Goal: Transaction & Acquisition: Purchase product/service

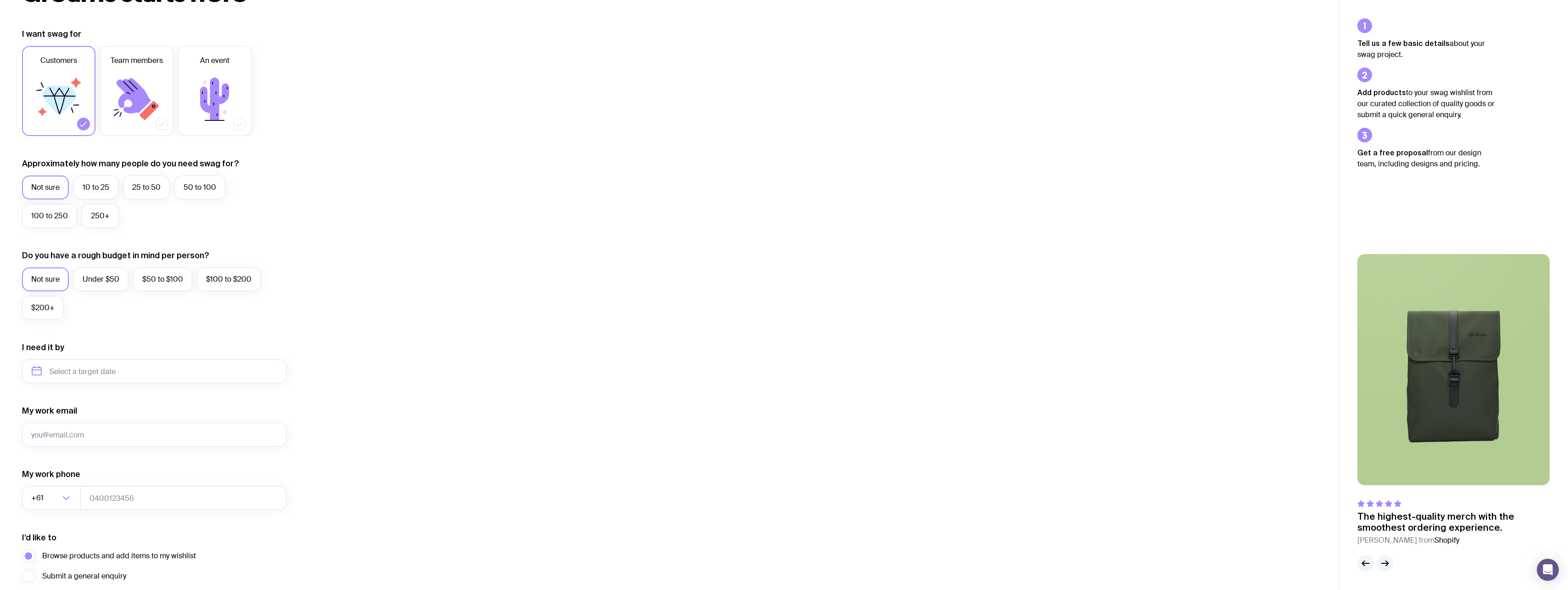
scroll to position [191, 0]
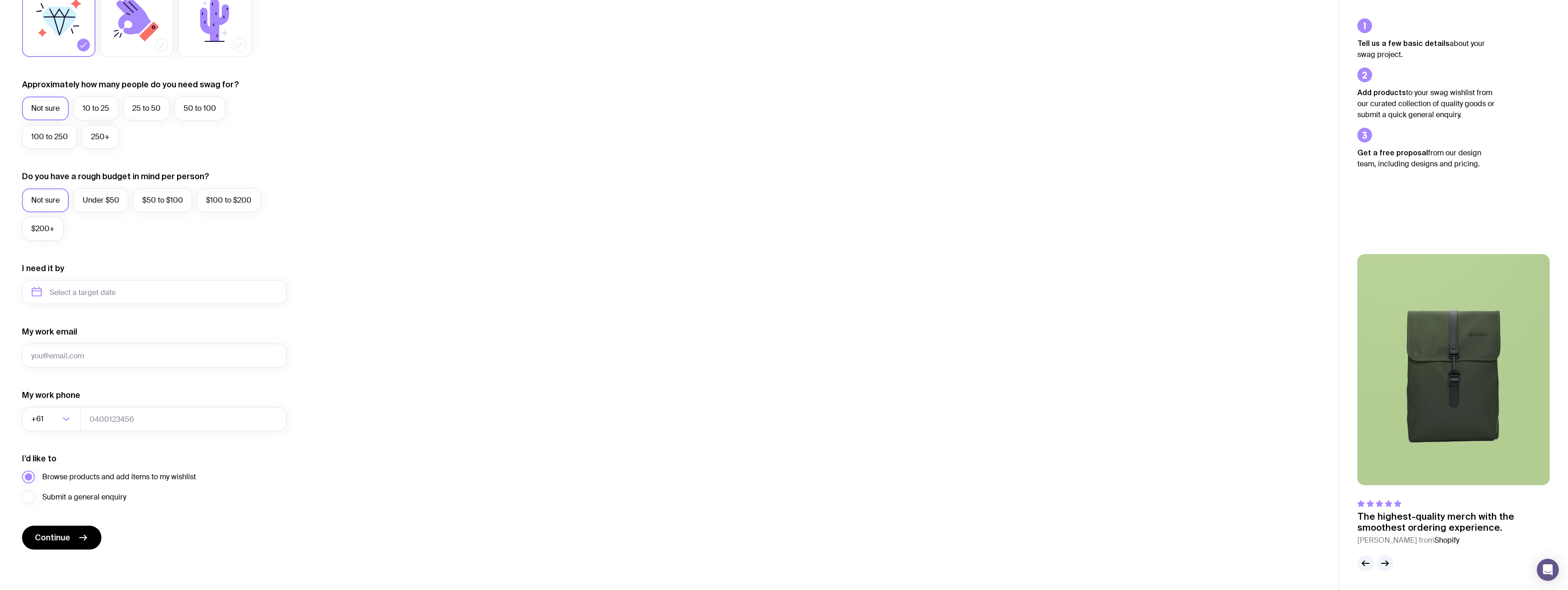
click at [120, 478] on span "Browse products and add items to my wishlist" at bounding box center [119, 477] width 154 height 11
click at [0, 0] on input "Browse products and add items to my wishlist" at bounding box center [0, 0] width 0 height 0
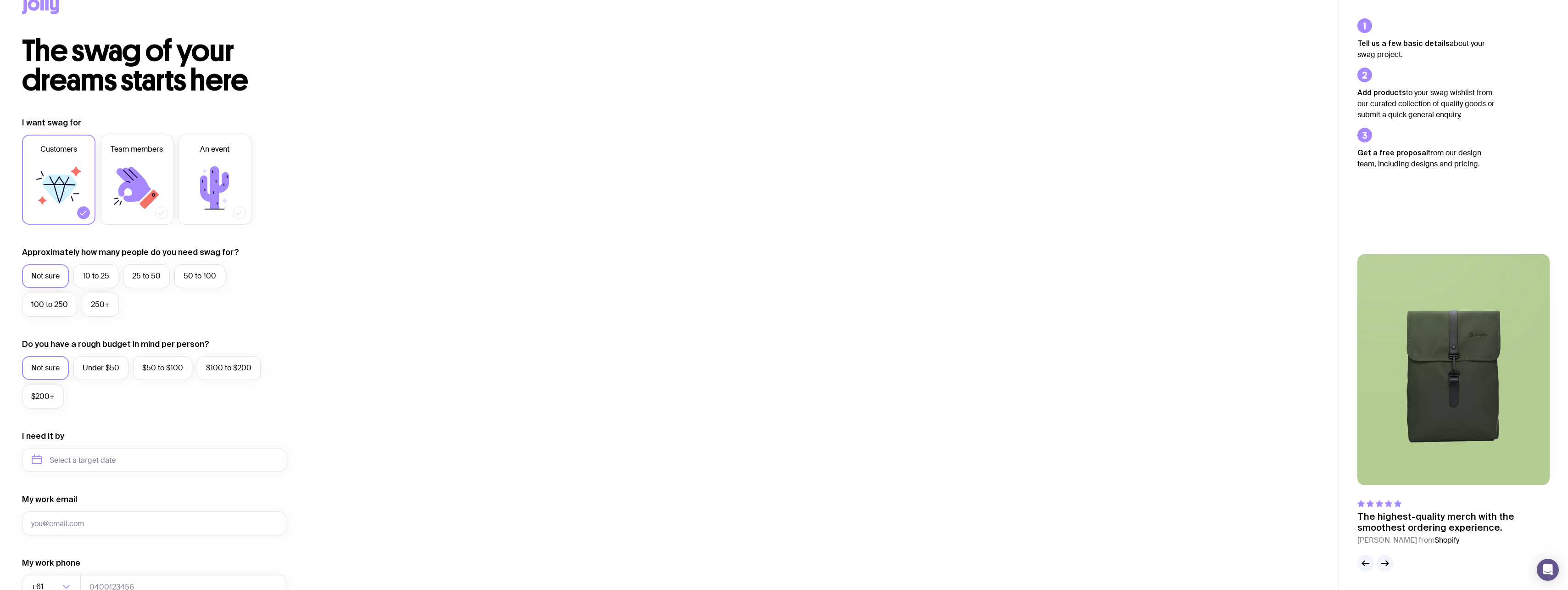
scroll to position [0, 0]
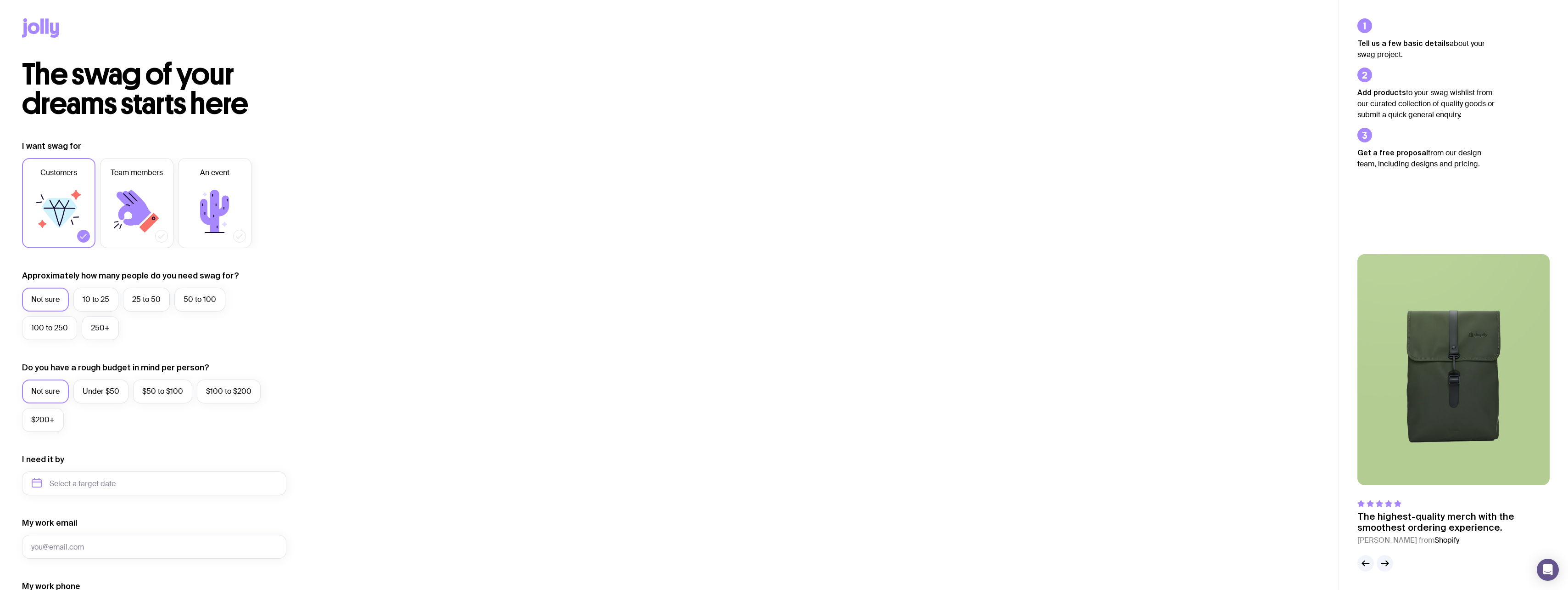
click at [93, 93] on span "The swag of your dreams starts here" at bounding box center [135, 89] width 226 height 66
click at [50, 33] on icon at bounding box center [41, 28] width 37 height 19
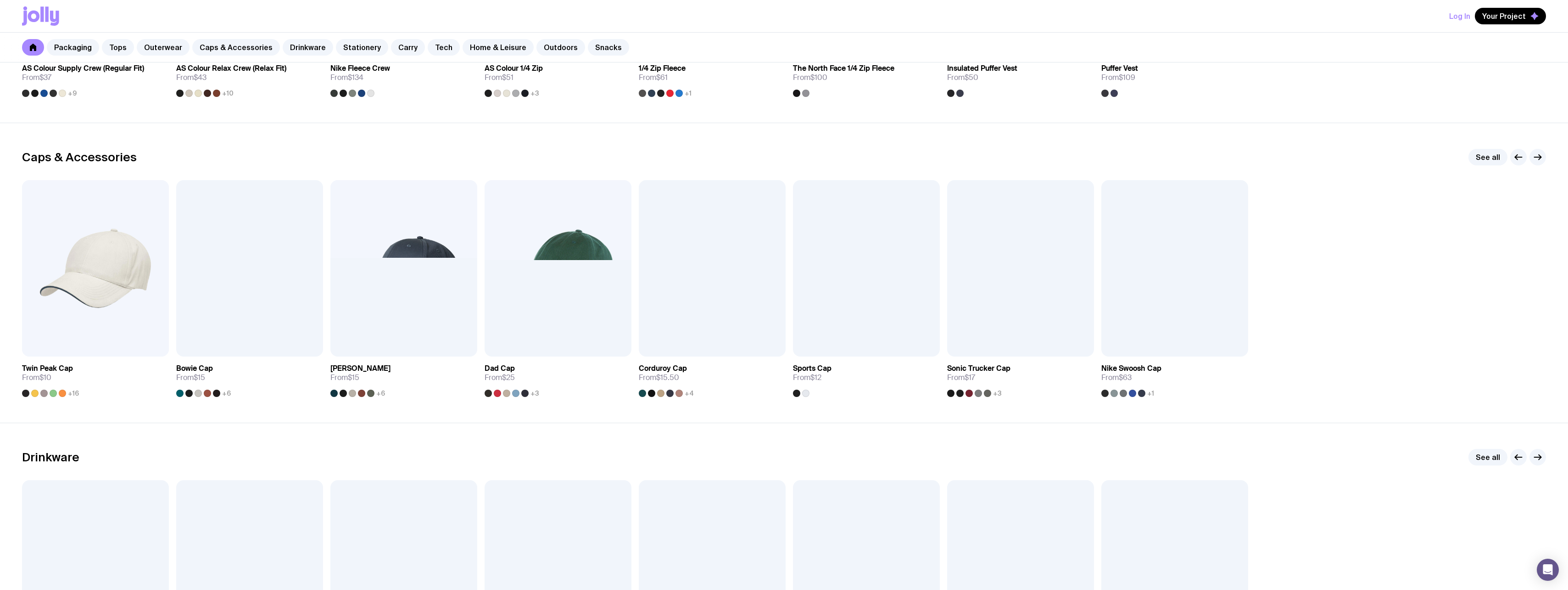
scroll to position [735, 0]
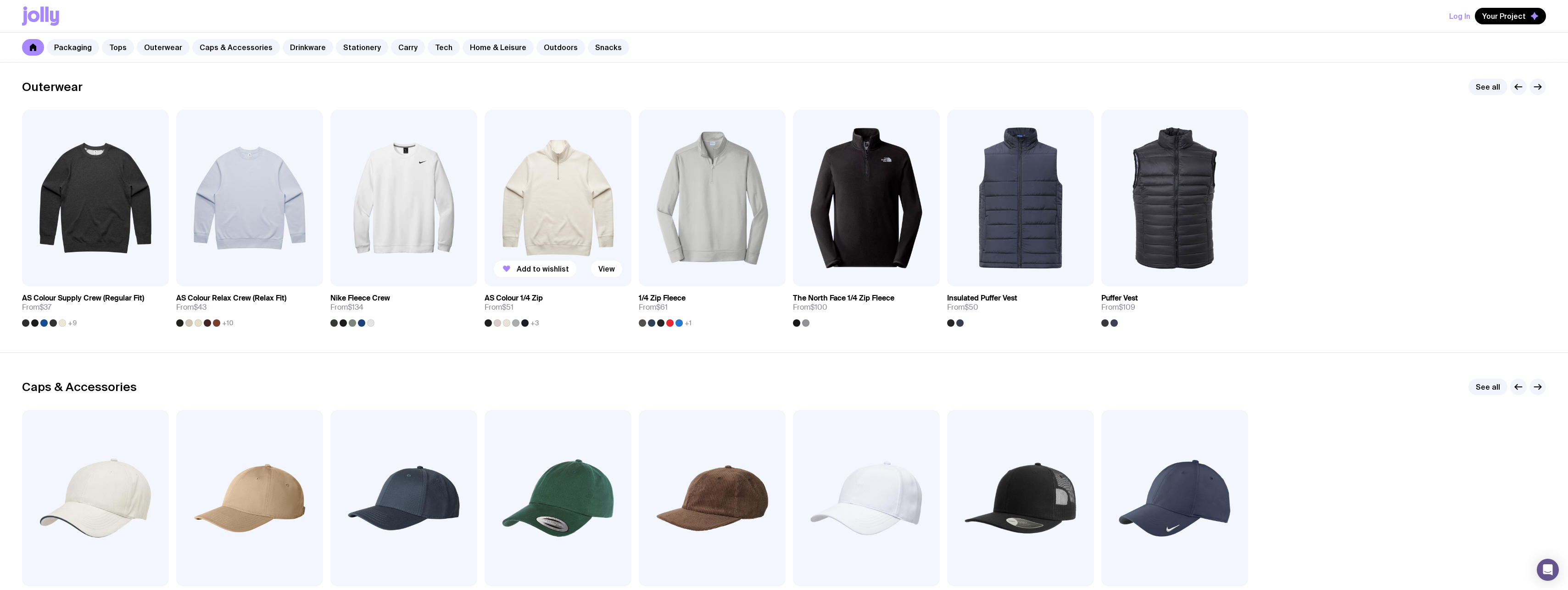
click at [585, 194] on img at bounding box center [558, 198] width 147 height 176
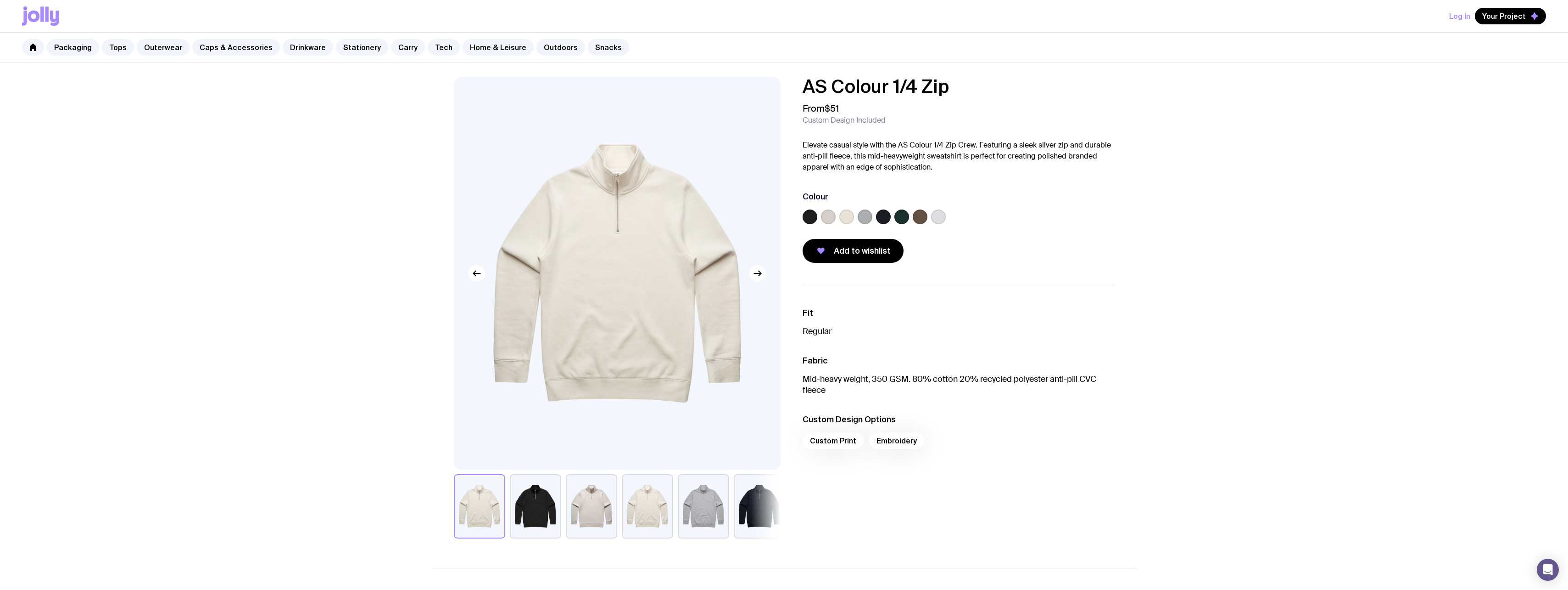
click at [886, 213] on label at bounding box center [884, 217] width 15 height 15
click at [0, 0] on input "radio" at bounding box center [0, 0] width 0 height 0
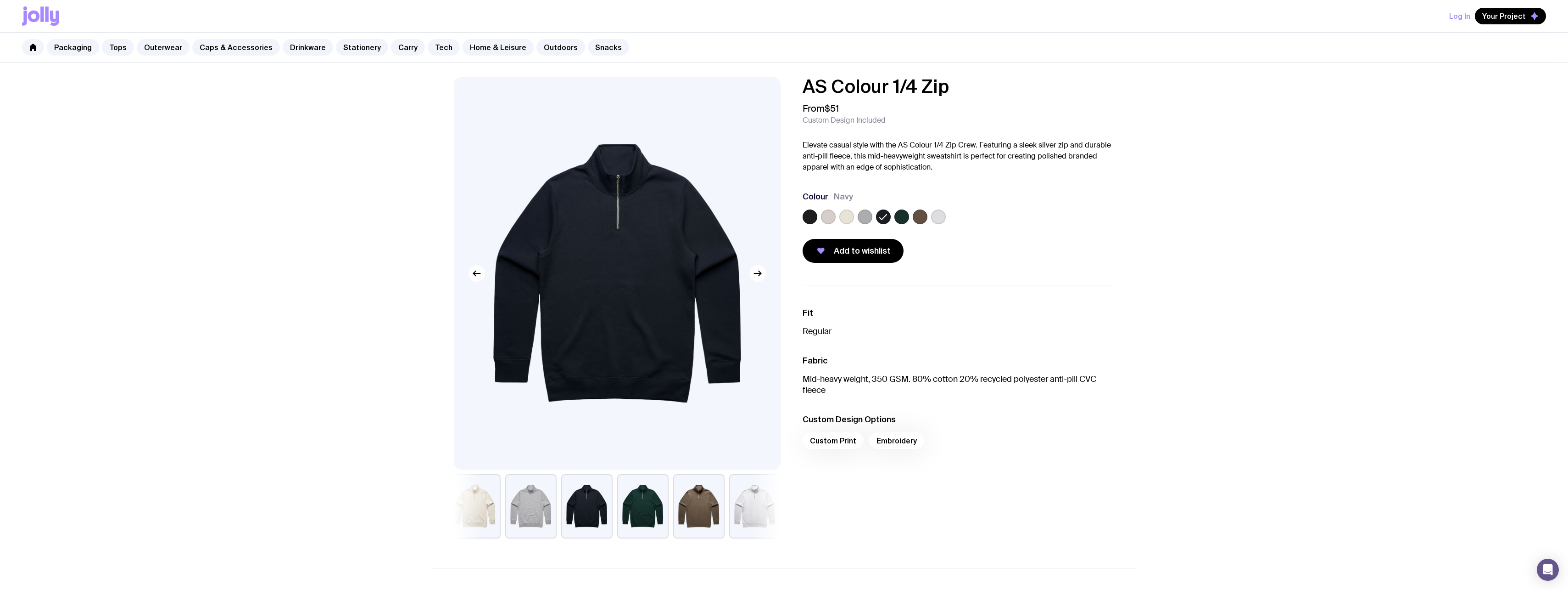
click at [318, 203] on div "AS Colour 1/4 Zip From $51 Custom Design Included Elevate casual style with the…" at bounding box center [784, 476] width 1568 height 827
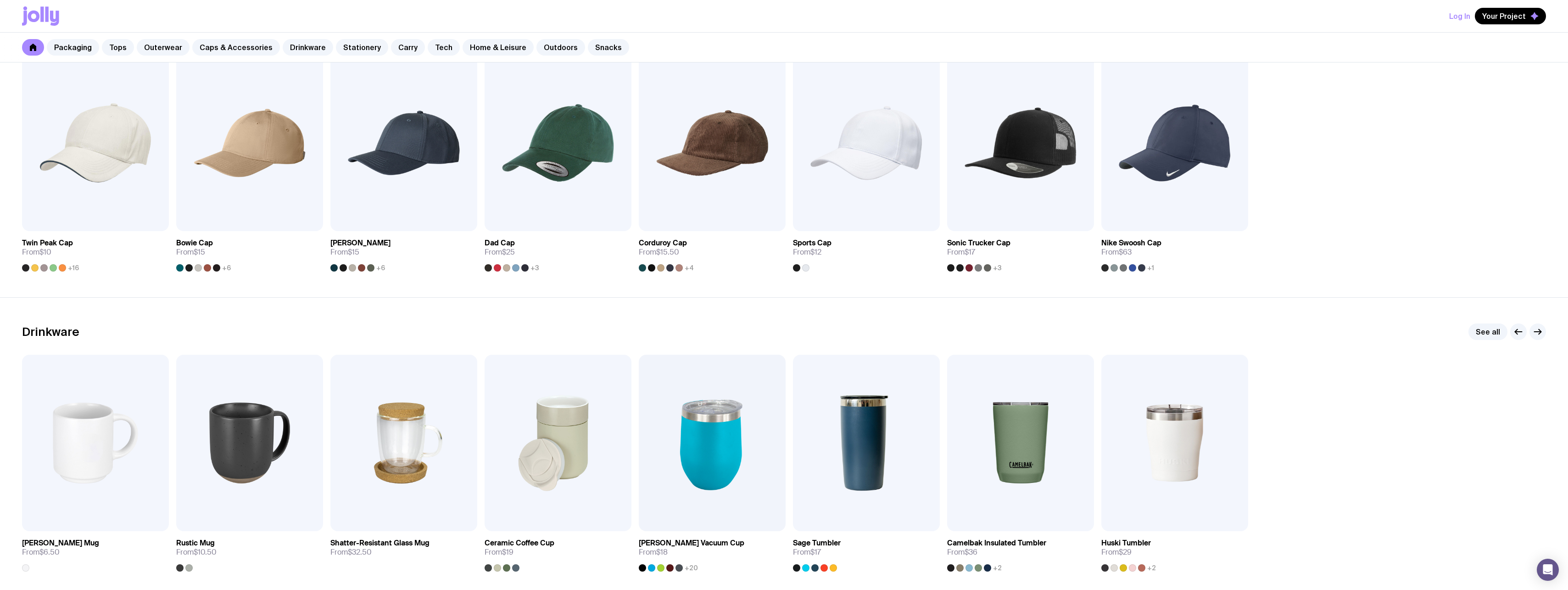
scroll to position [1044, 0]
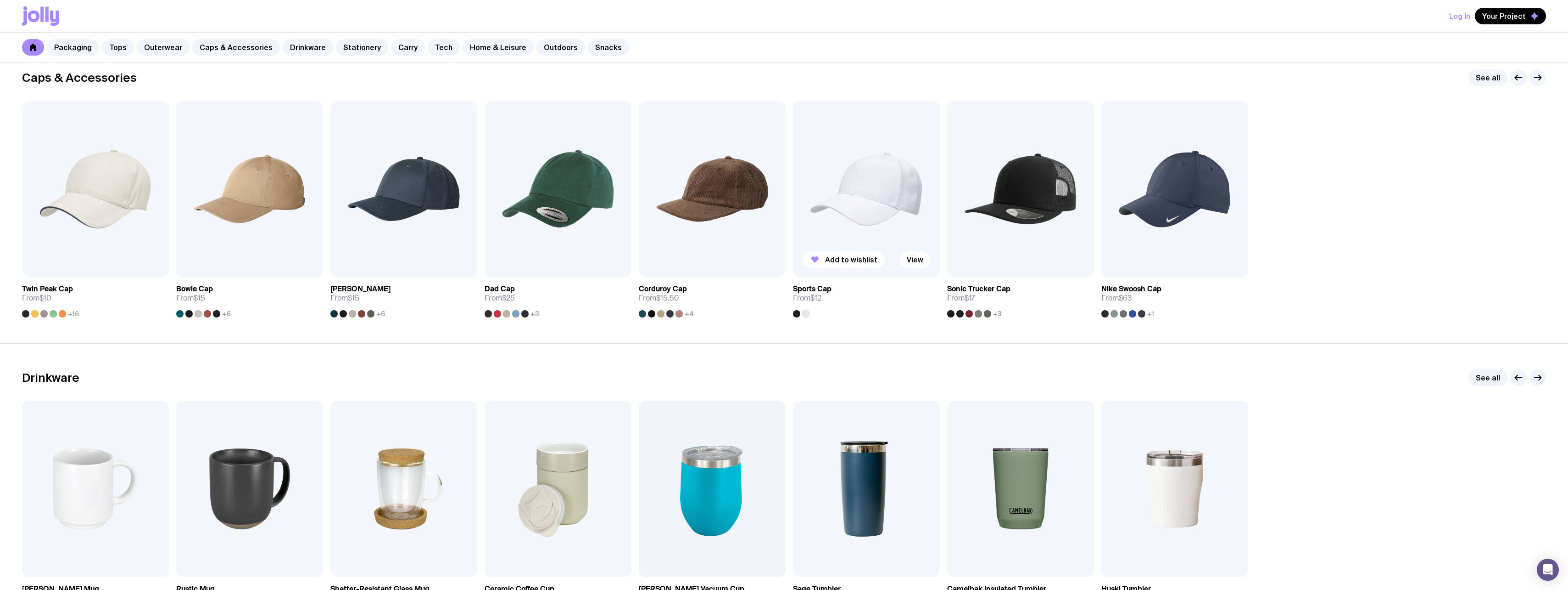
click at [794, 312] on div at bounding box center [797, 314] width 7 height 7
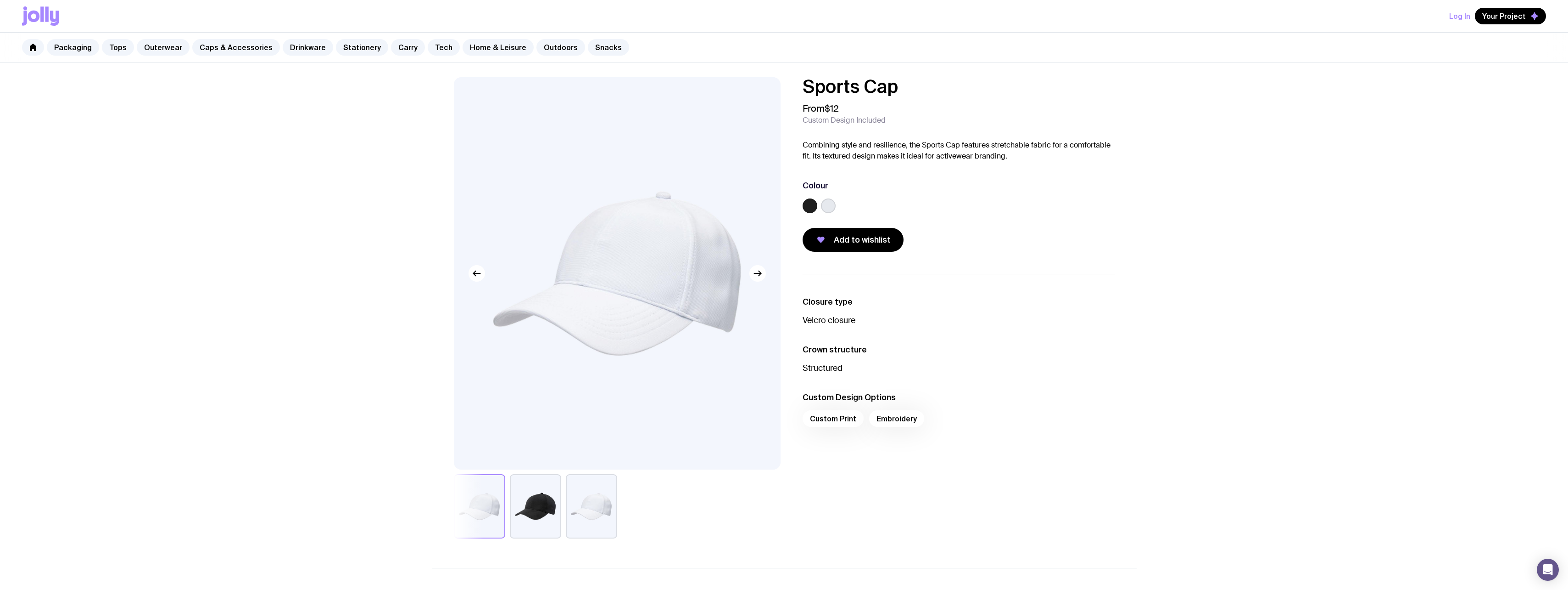
click at [526, 517] on button "button" at bounding box center [535, 506] width 51 height 64
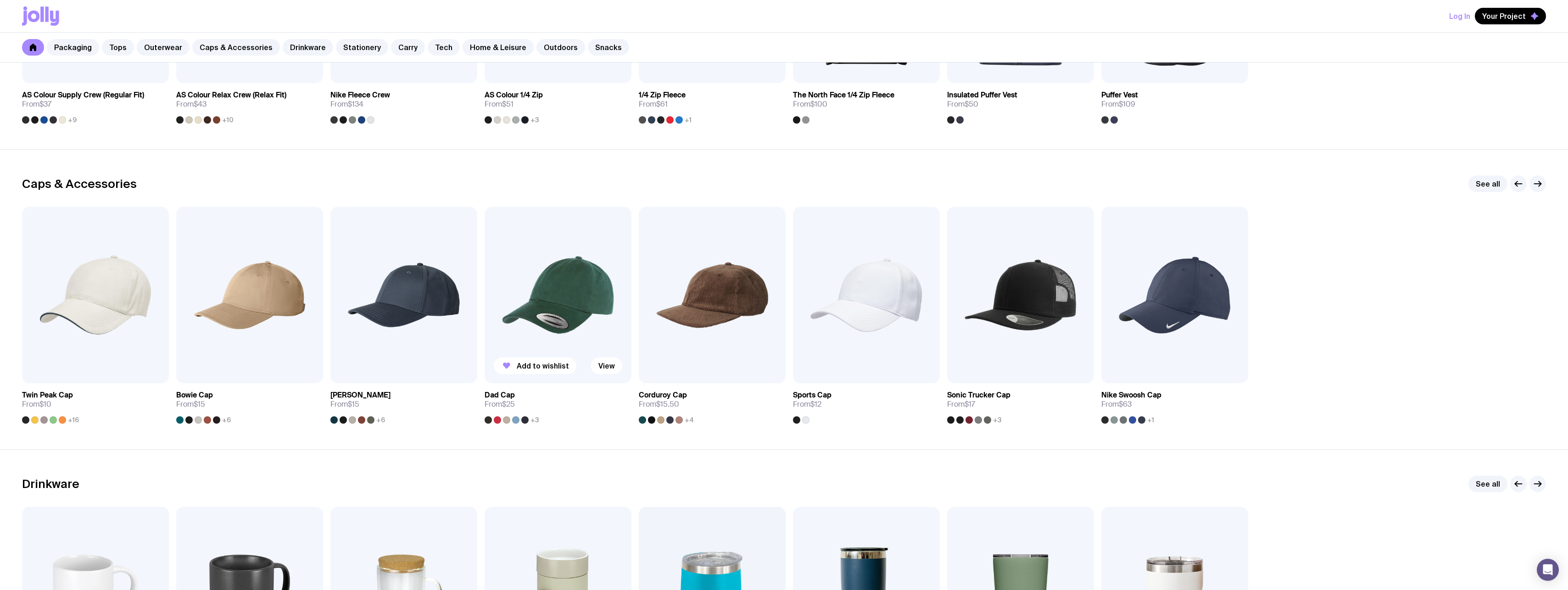
scroll to position [998, 0]
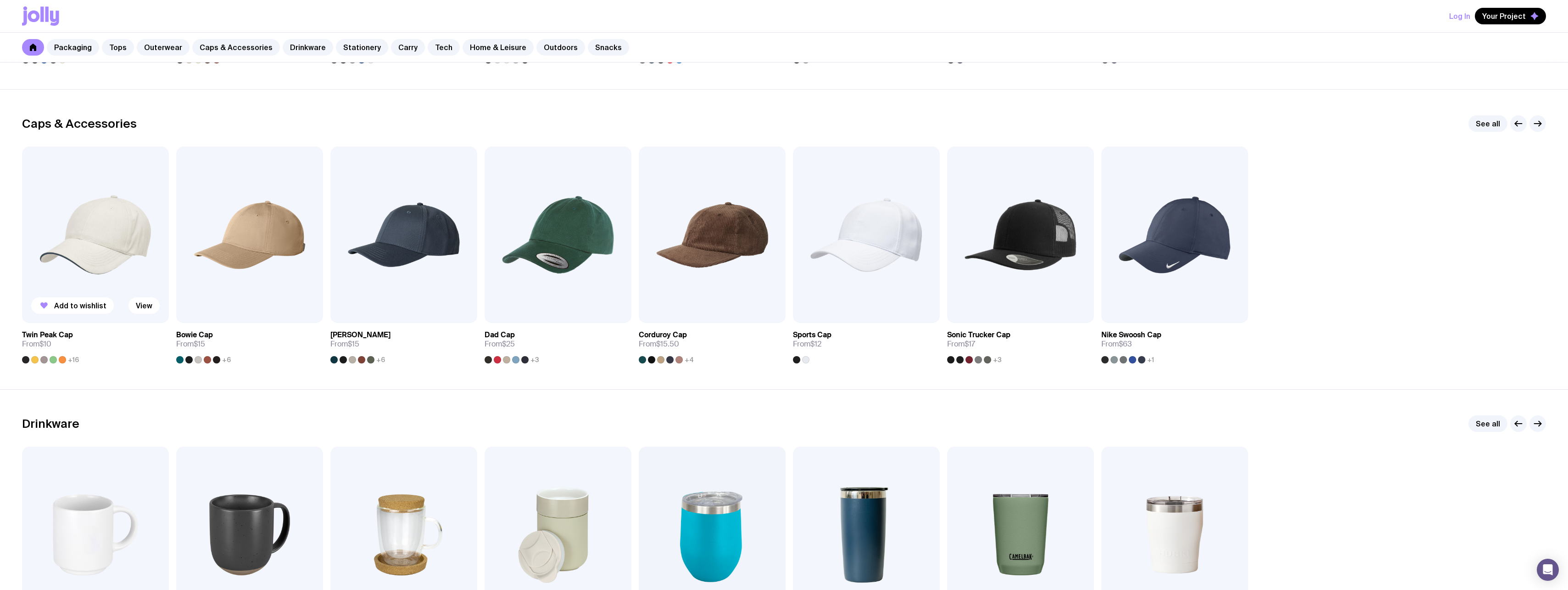
click at [26, 362] on div at bounding box center [26, 359] width 7 height 7
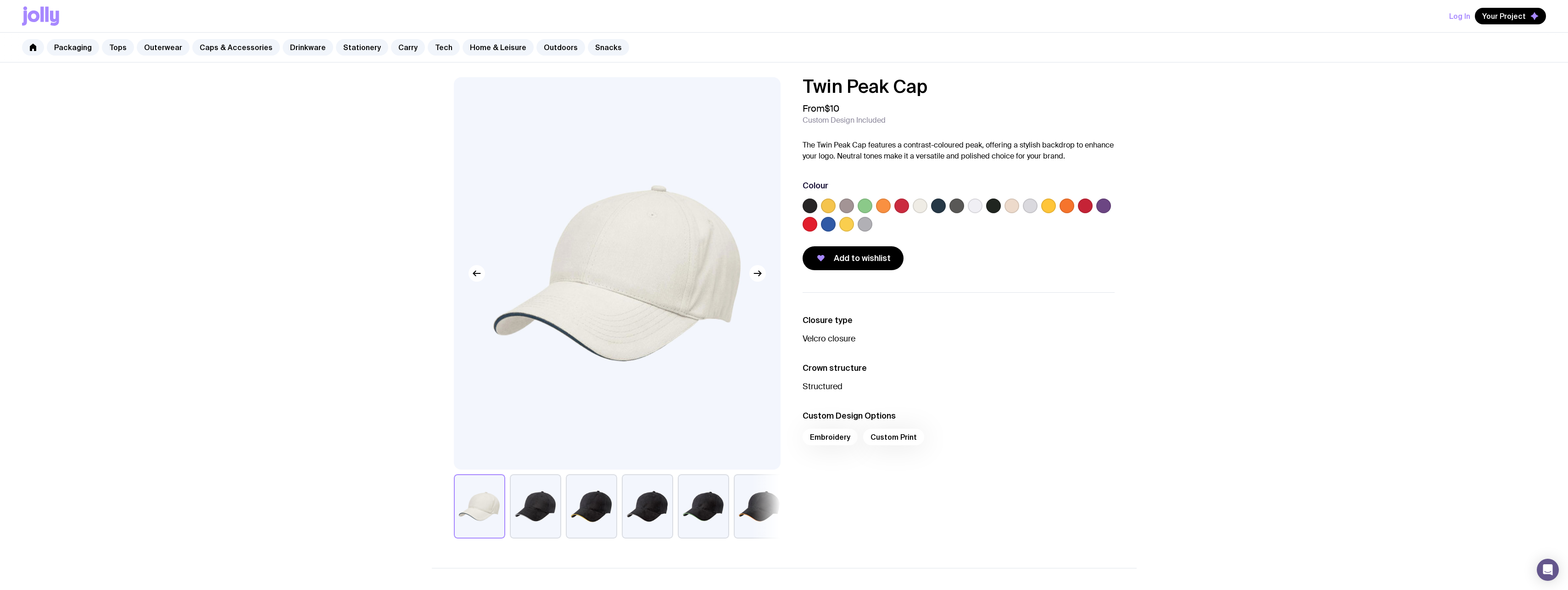
click at [573, 520] on button "button" at bounding box center [591, 506] width 51 height 64
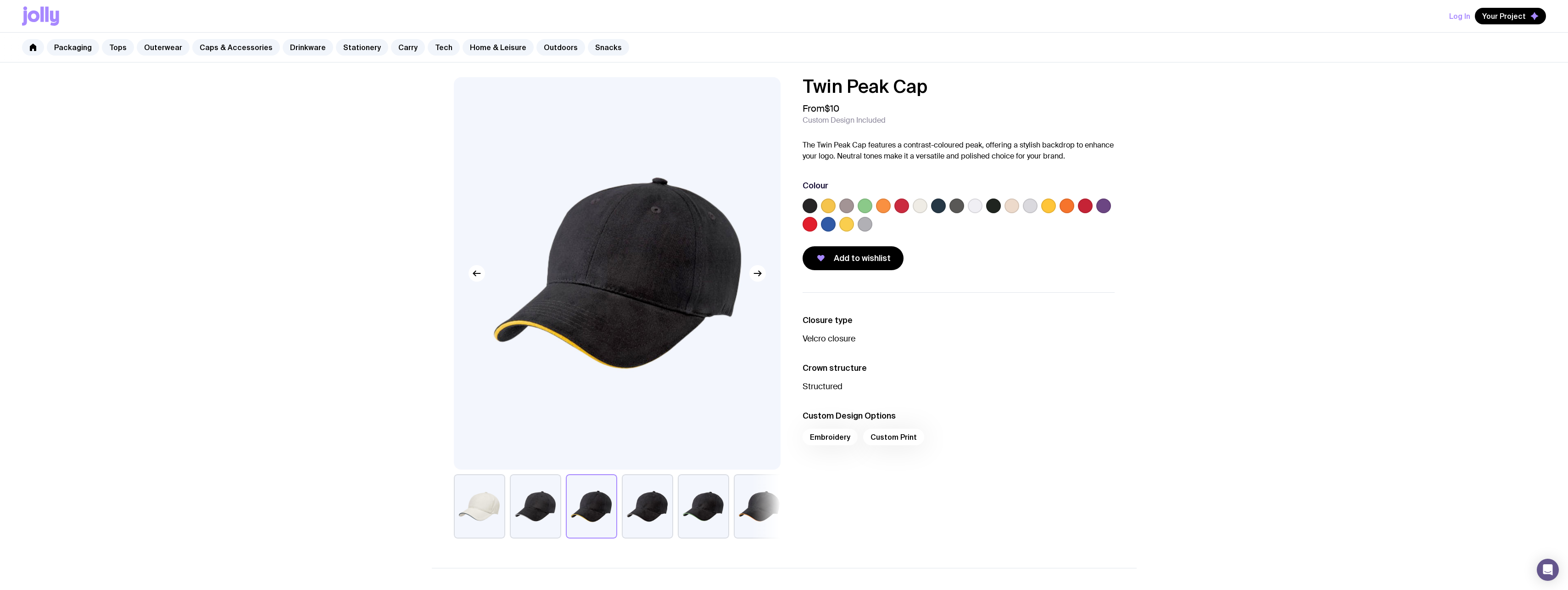
click at [556, 518] on button "button" at bounding box center [535, 506] width 51 height 64
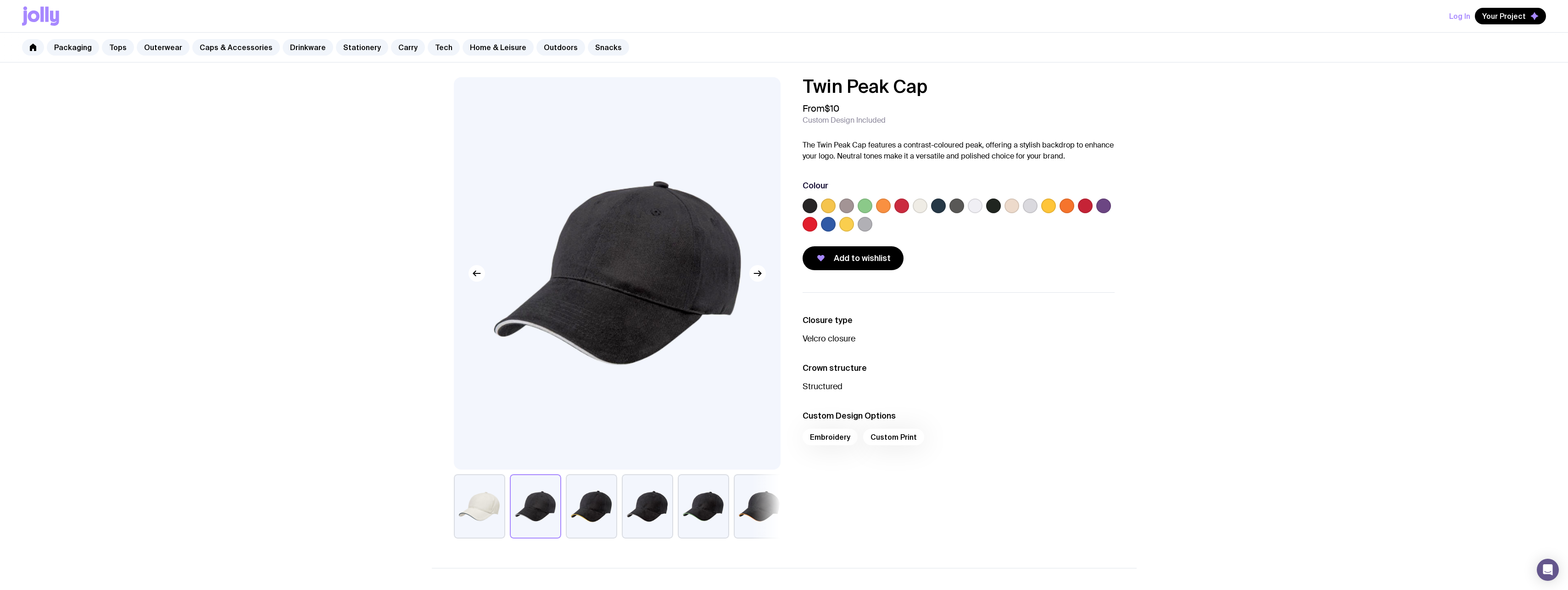
click at [707, 508] on button "button" at bounding box center [703, 506] width 51 height 64
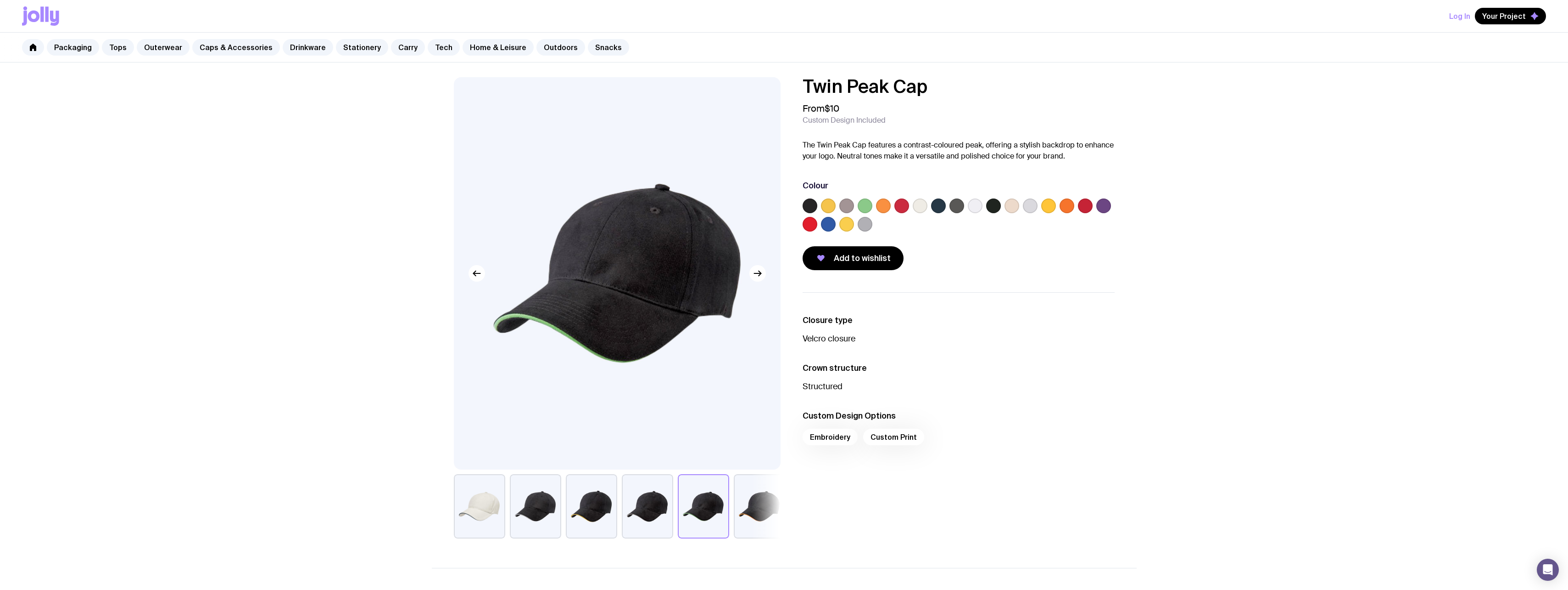
click at [745, 508] on button "button" at bounding box center [759, 506] width 51 height 64
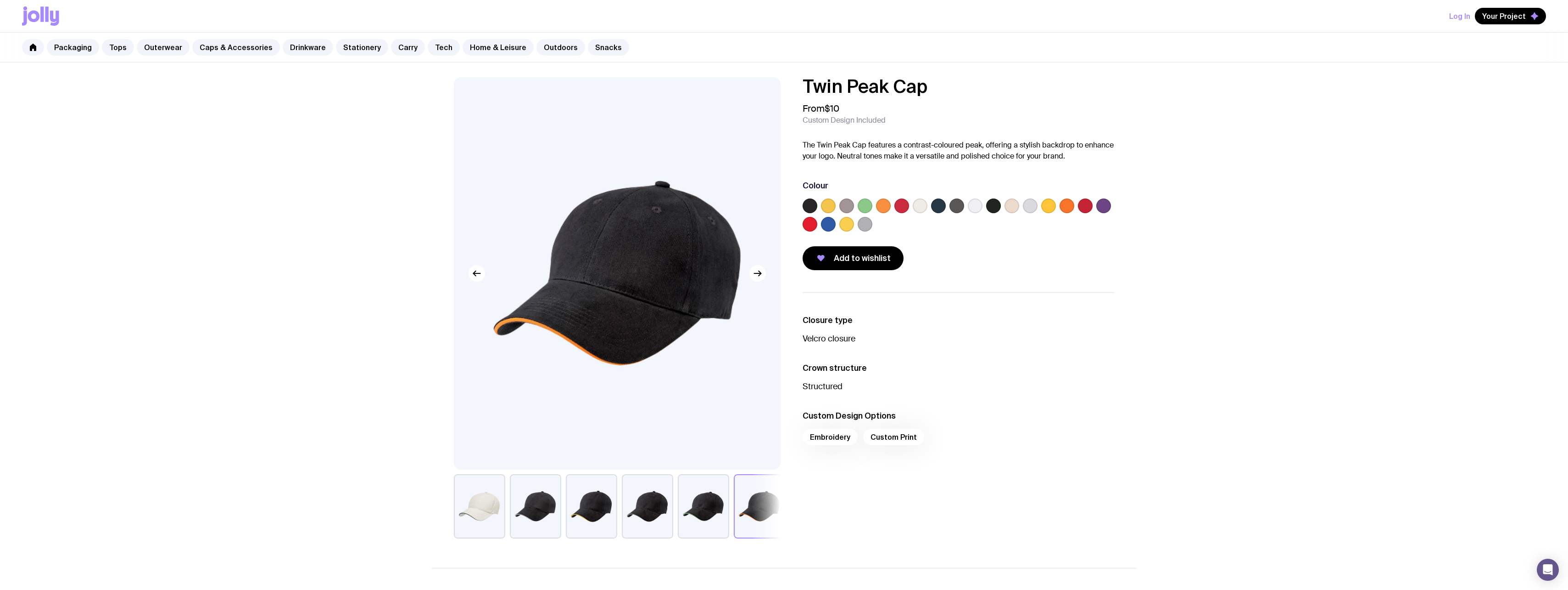
click at [664, 514] on button "button" at bounding box center [647, 506] width 51 height 64
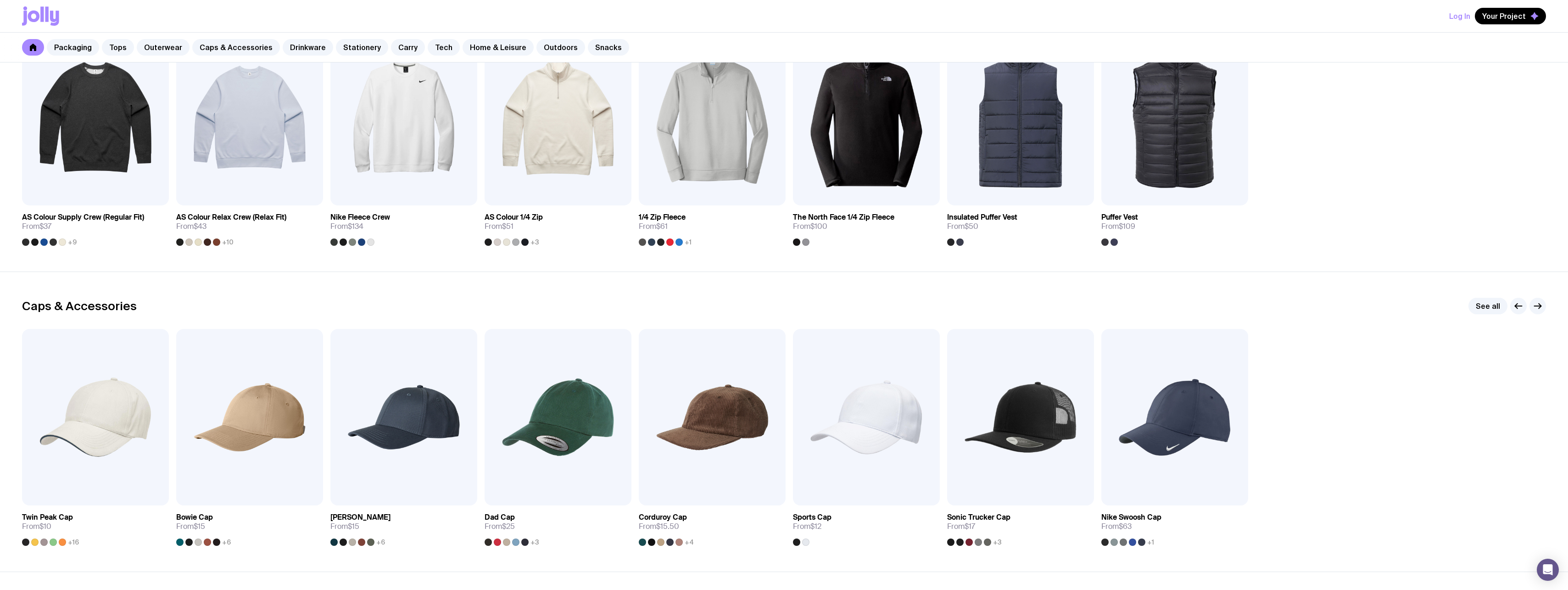
scroll to position [860, 0]
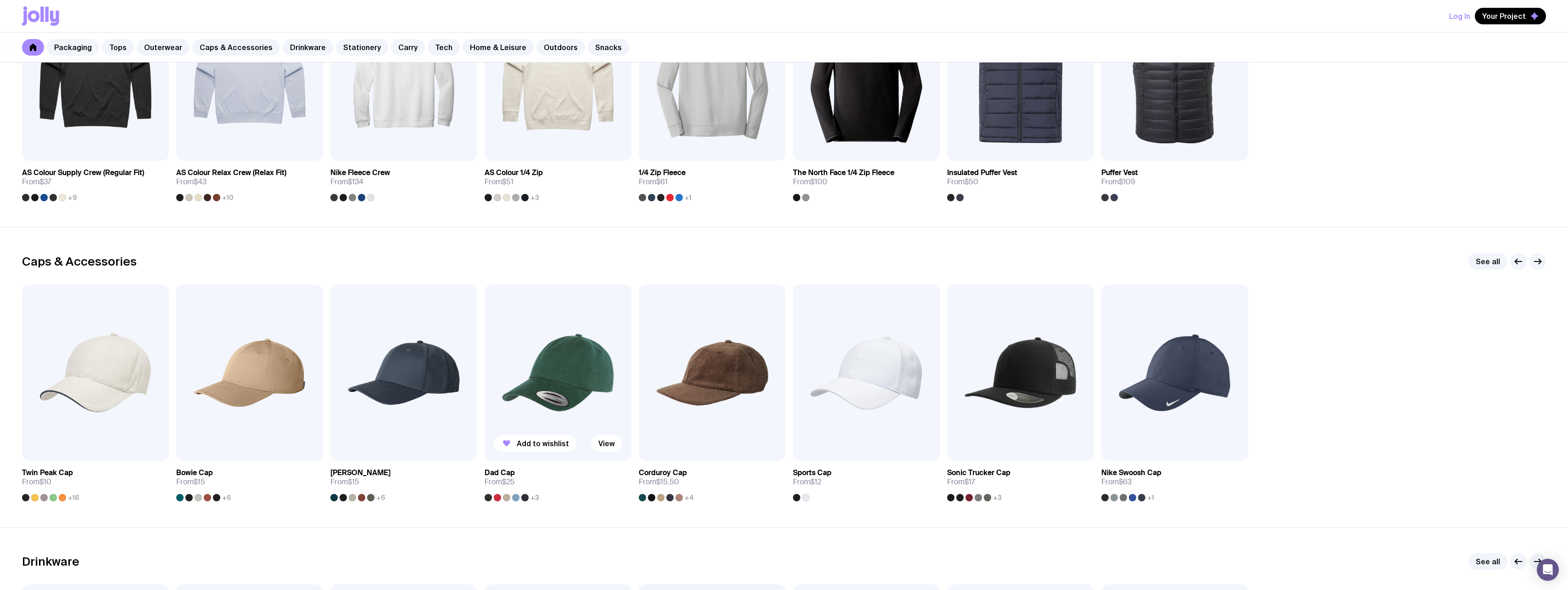
click at [523, 498] on div at bounding box center [525, 497] width 7 height 7
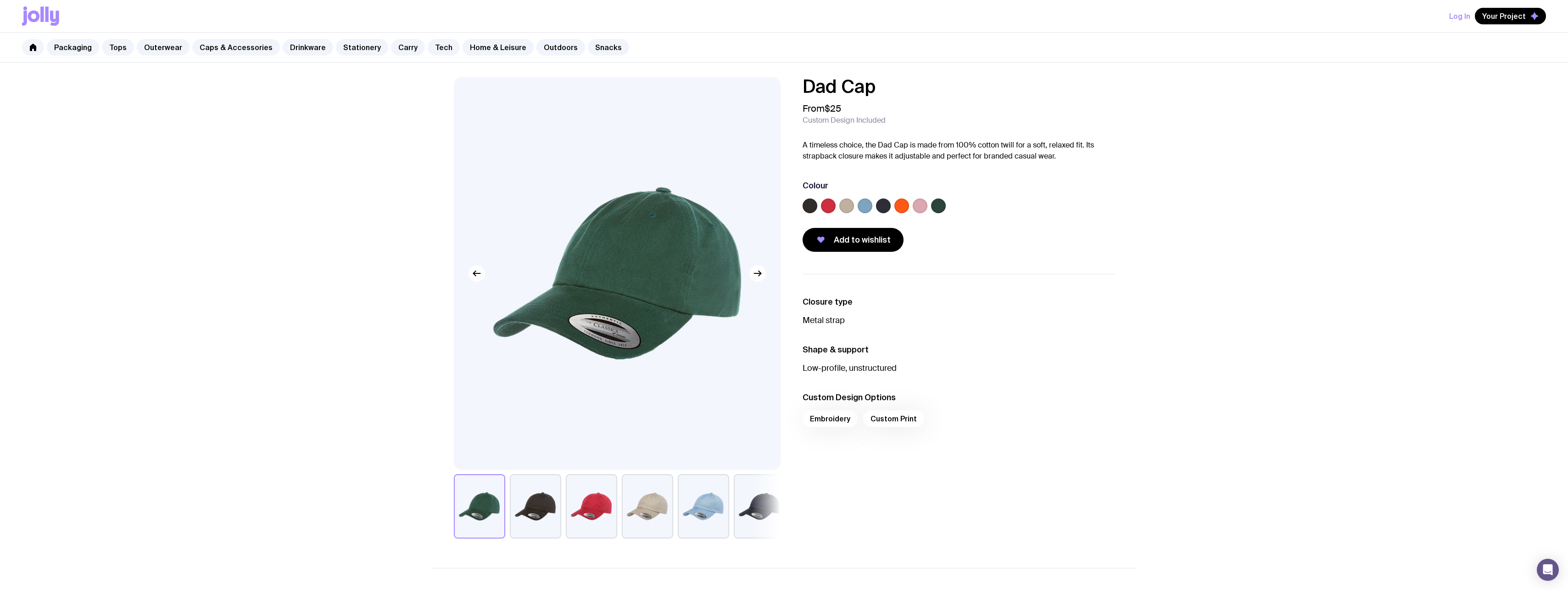
click at [538, 513] on button "button" at bounding box center [535, 506] width 51 height 64
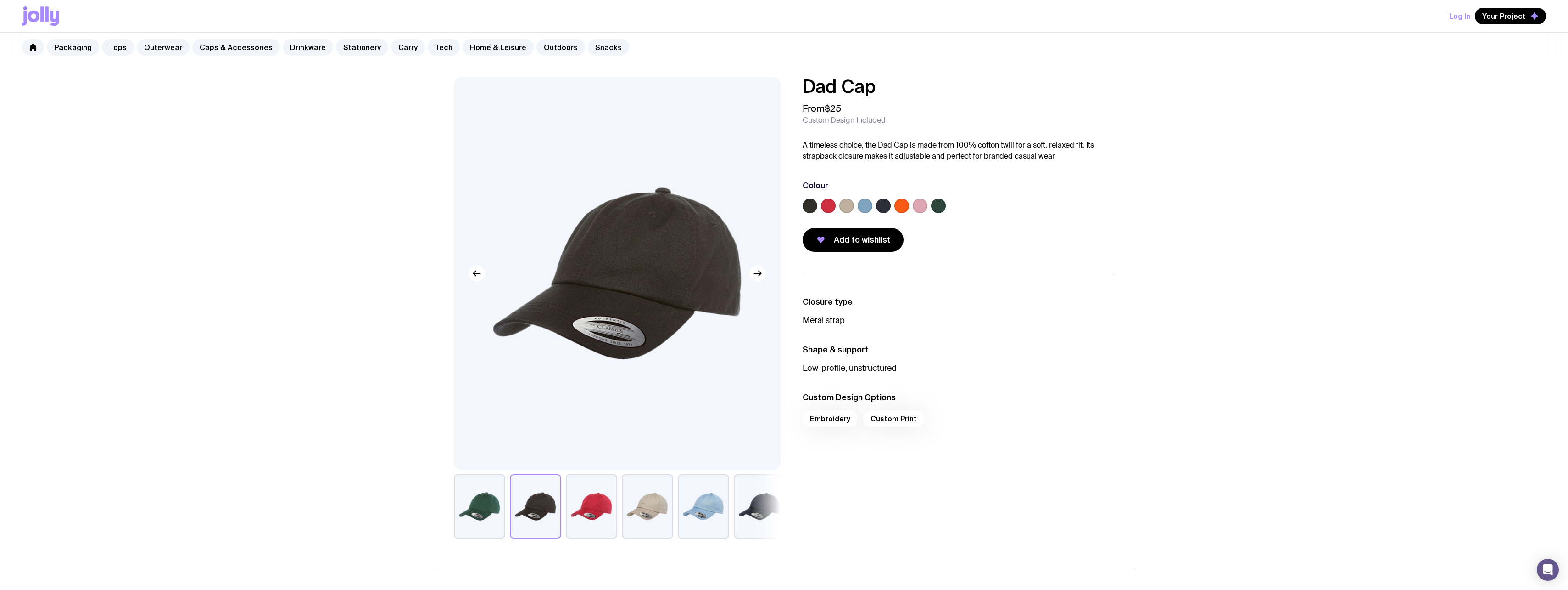
click at [827, 208] on label at bounding box center [828, 206] width 15 height 15
click at [0, 0] on input "radio" at bounding box center [0, 0] width 0 height 0
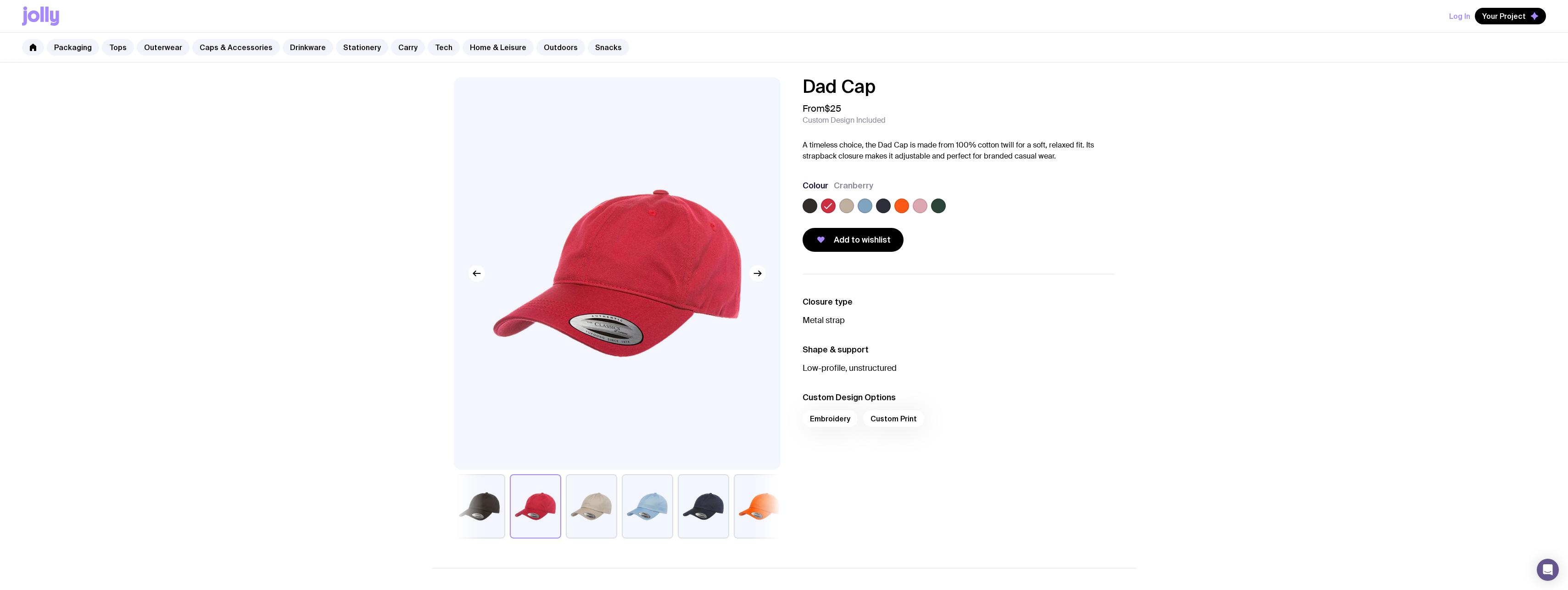
click at [809, 208] on label at bounding box center [810, 206] width 15 height 15
click at [0, 0] on input "radio" at bounding box center [0, 0] width 0 height 0
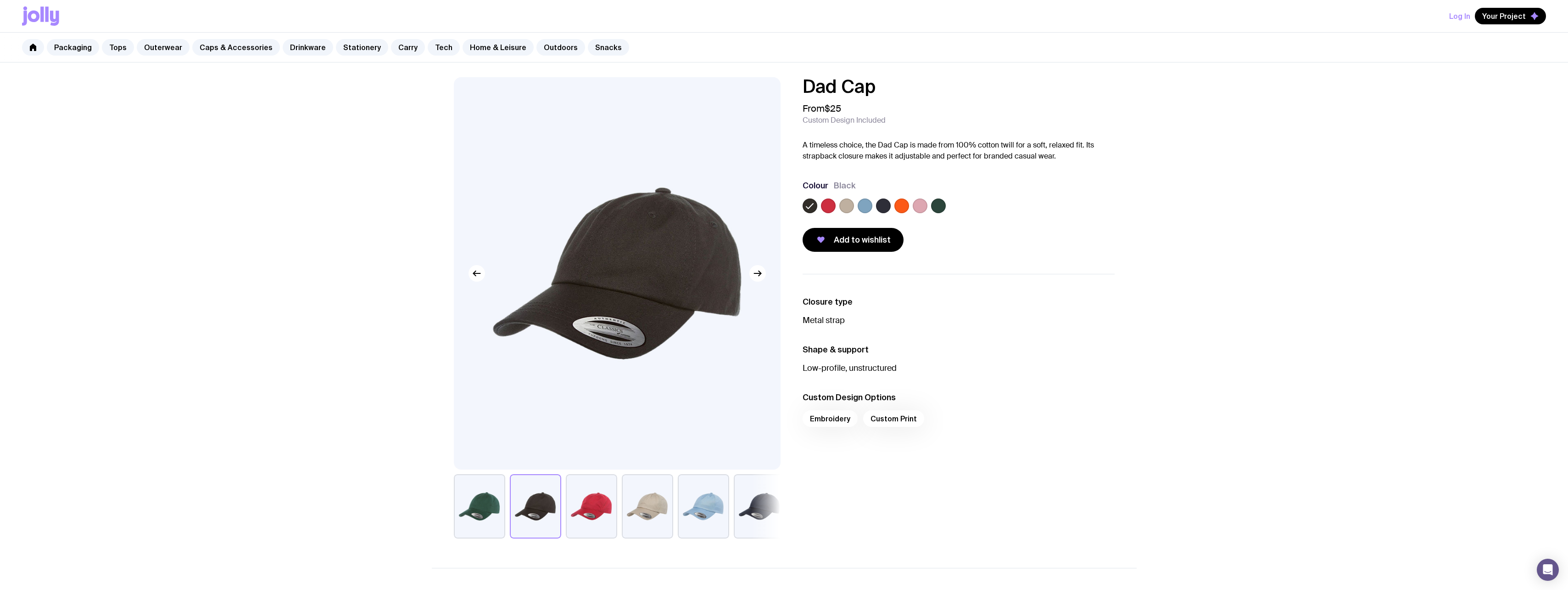
click at [886, 209] on label at bounding box center [884, 206] width 15 height 15
click at [0, 0] on input "radio" at bounding box center [0, 0] width 0 height 0
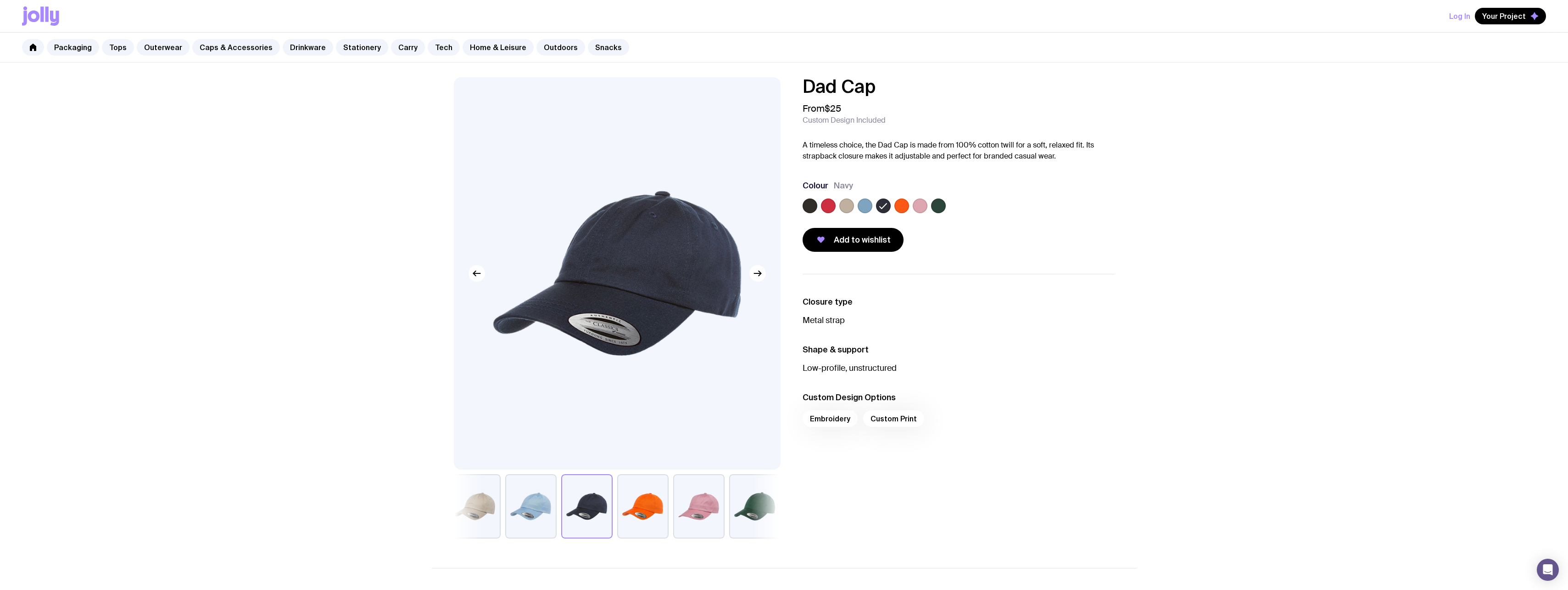
click at [805, 207] on label at bounding box center [810, 206] width 15 height 15
click at [0, 0] on input "radio" at bounding box center [0, 0] width 0 height 0
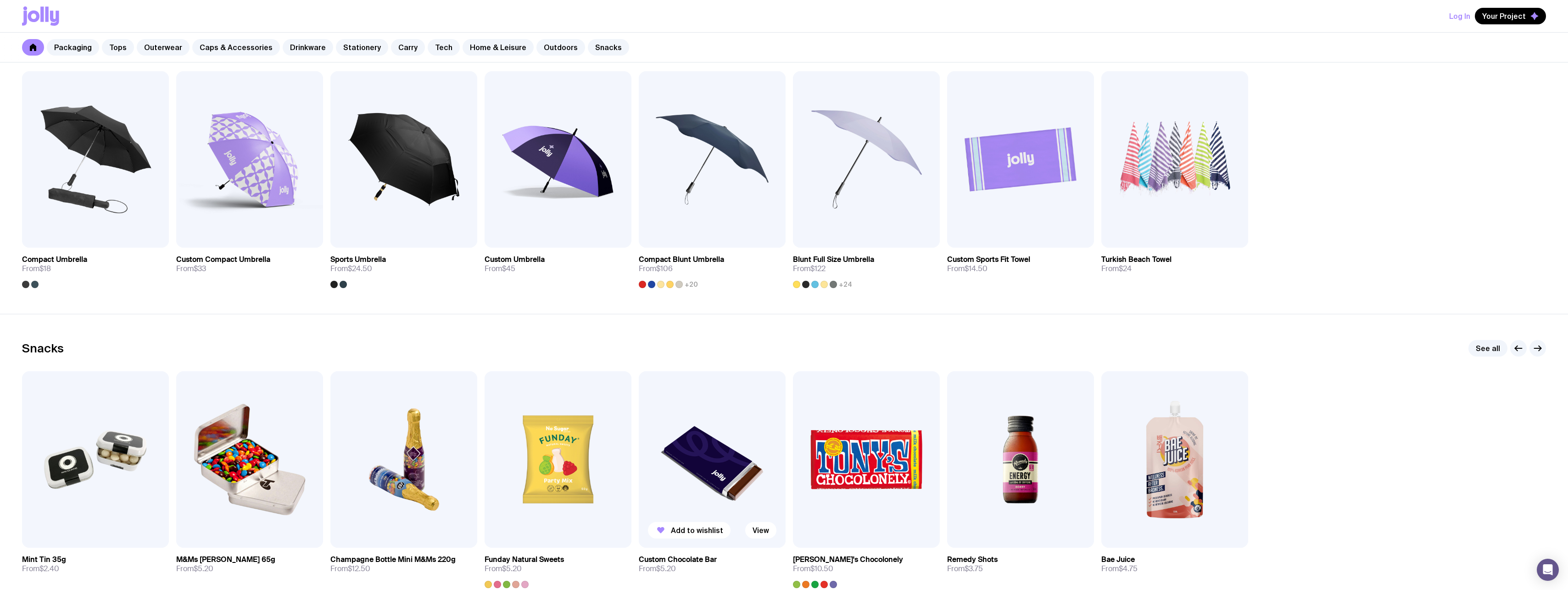
scroll to position [2997, 0]
